Goal: Navigation & Orientation: Find specific page/section

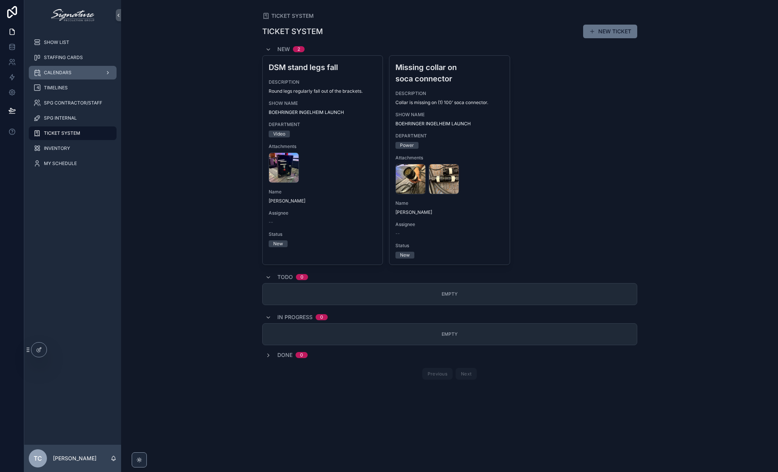
click at [78, 71] on div "CALENDARS" at bounding box center [72, 73] width 79 height 12
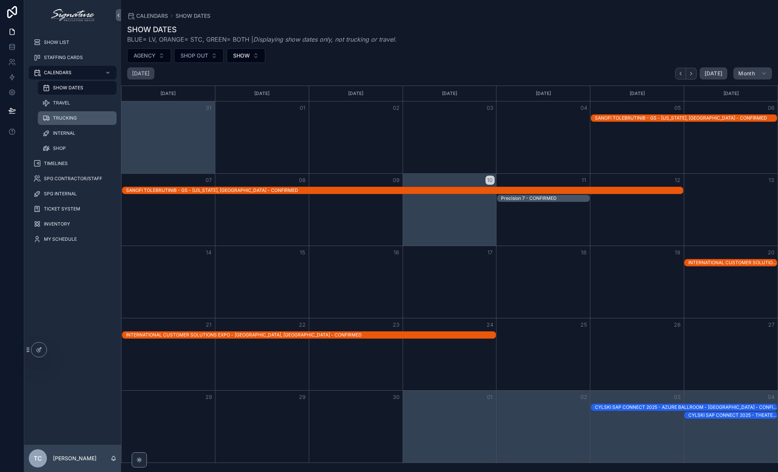
click at [86, 120] on div "TRUCKING" at bounding box center [77, 118] width 70 height 12
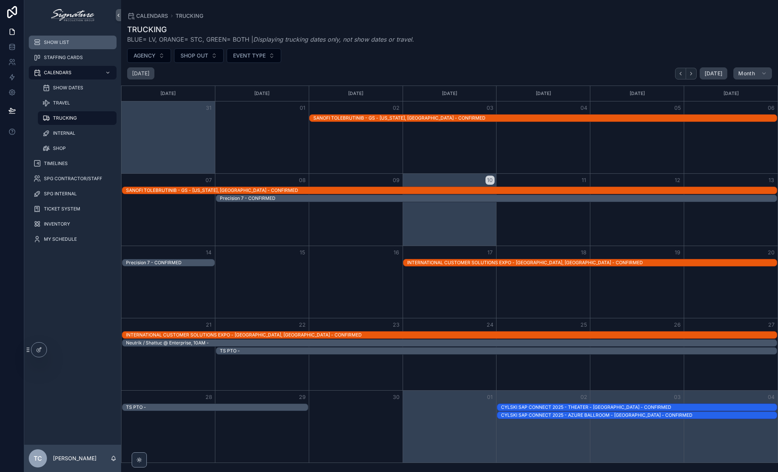
click at [65, 39] on div "SHOW LIST" at bounding box center [72, 42] width 79 height 12
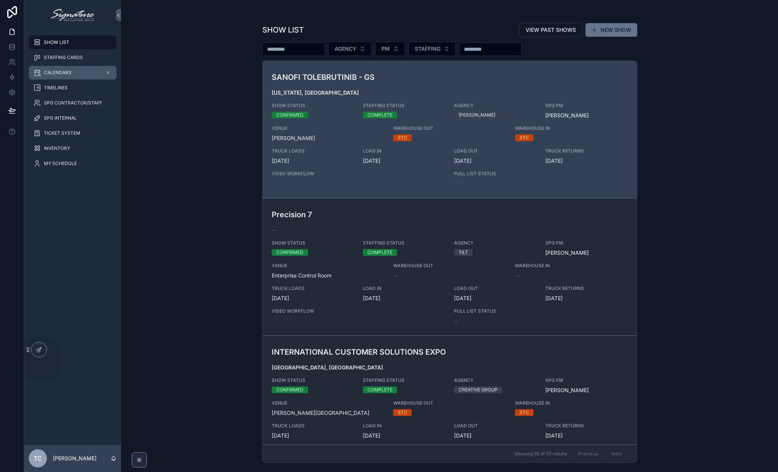
click at [80, 74] on div "CALENDARS" at bounding box center [72, 73] width 79 height 12
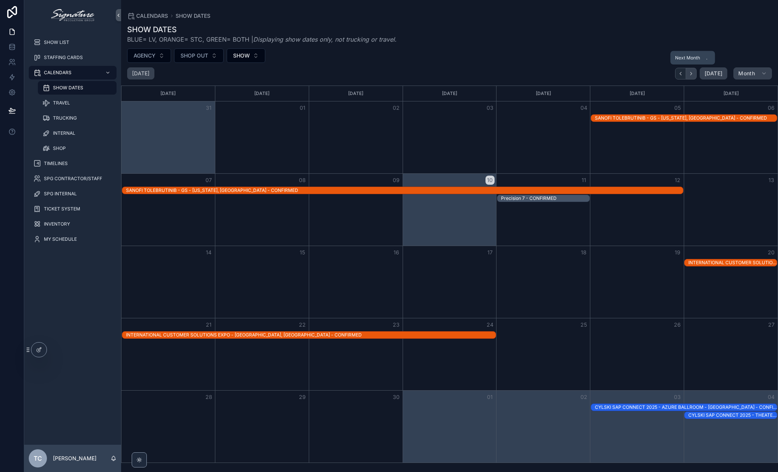
click at [695, 69] on button "Next" at bounding box center [691, 74] width 11 height 12
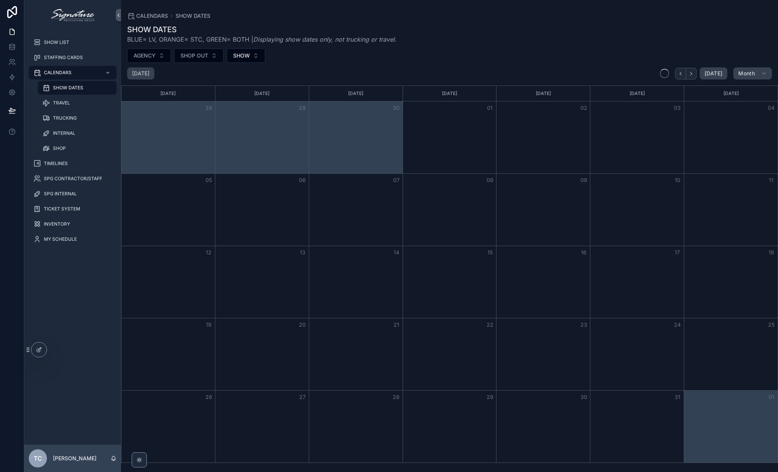
click at [695, 69] on button "Next" at bounding box center [691, 74] width 11 height 12
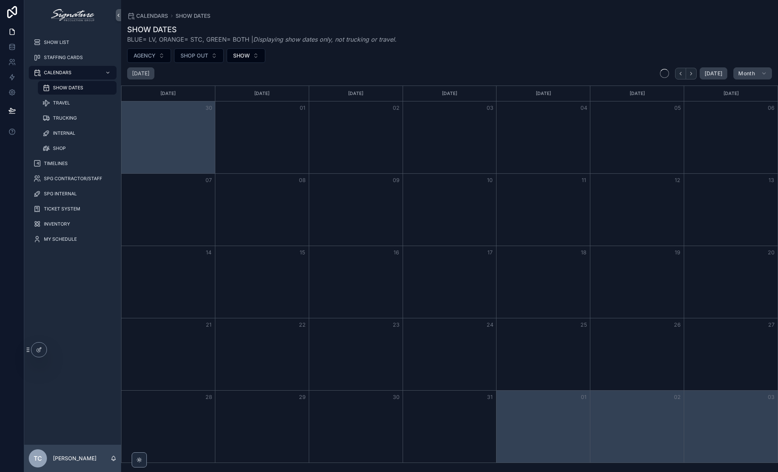
click at [695, 69] on button "Next" at bounding box center [691, 74] width 11 height 12
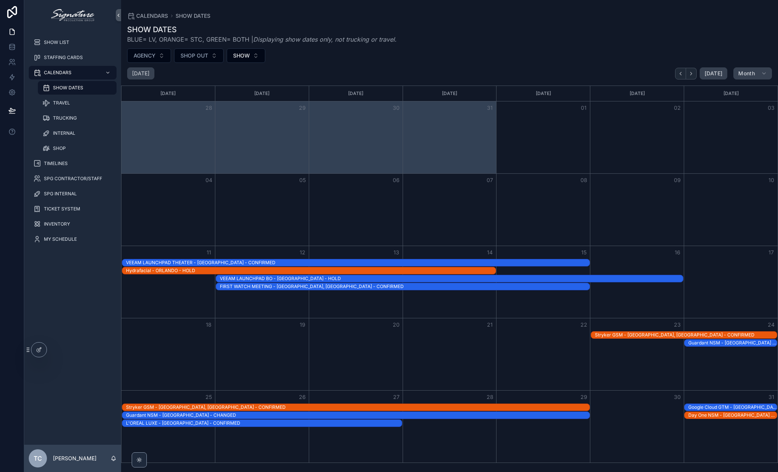
click at [695, 69] on button "Next" at bounding box center [691, 74] width 11 height 12
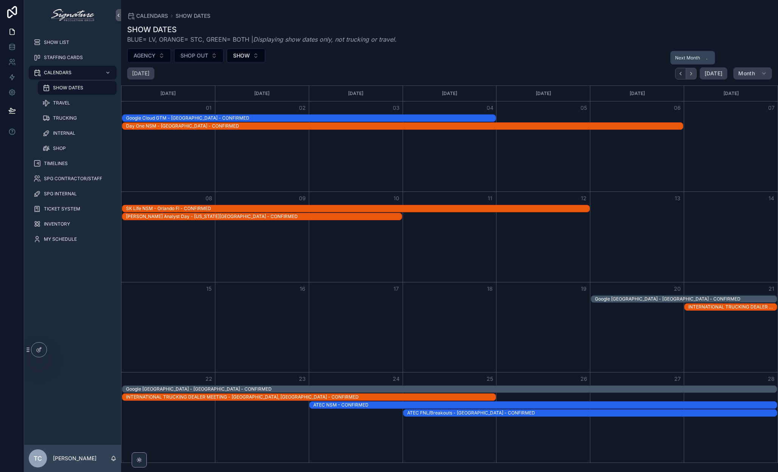
click at [691, 72] on icon "Next" at bounding box center [691, 73] width 2 height 3
